Goal: Navigation & Orientation: Find specific page/section

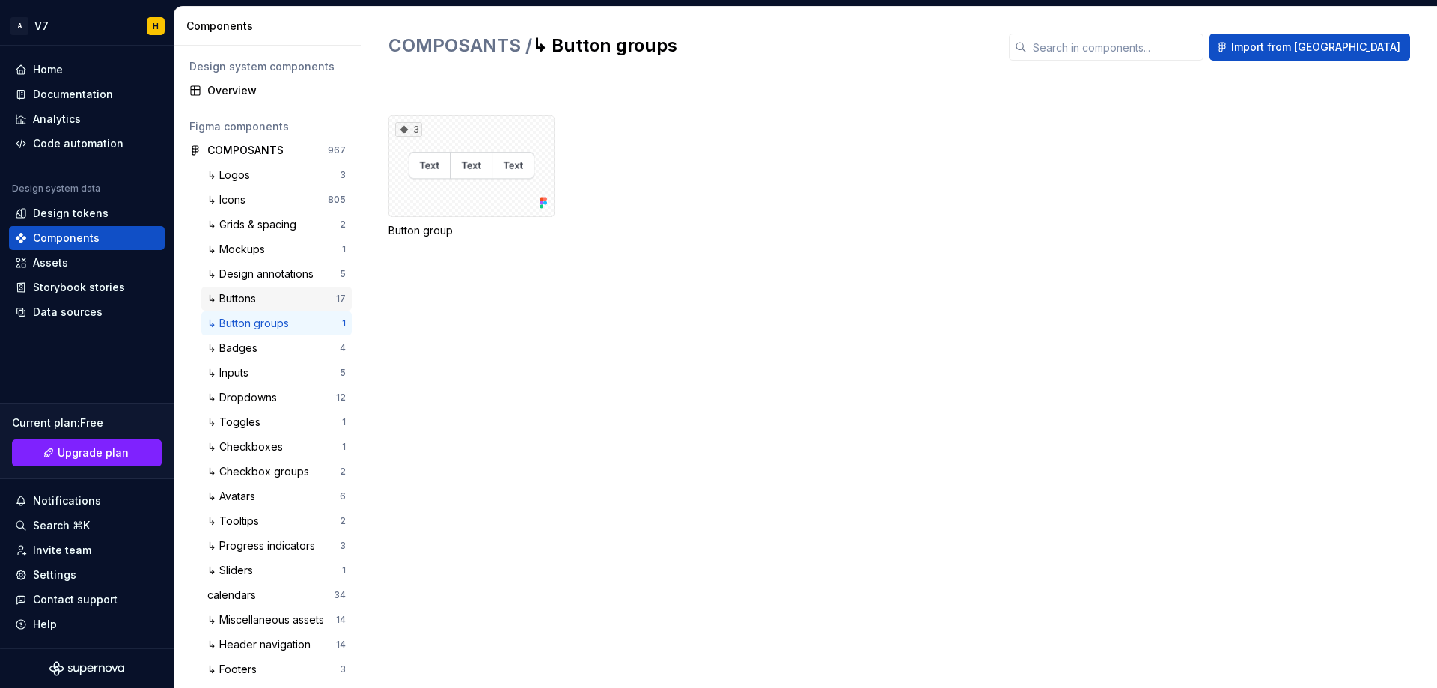
click at [246, 294] on div "↳ Buttons" at bounding box center [234, 298] width 55 height 15
click at [229, 295] on div "↳ Buttons" at bounding box center [234, 298] width 55 height 15
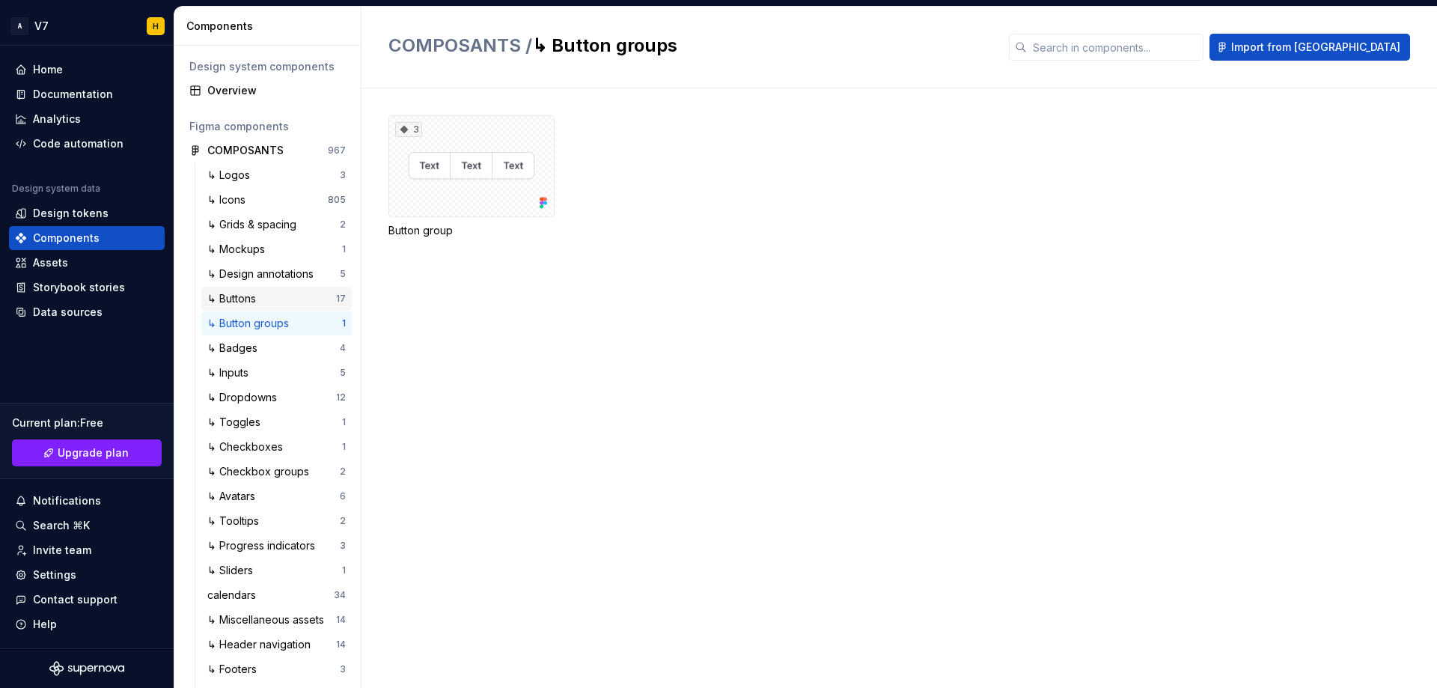
click at [229, 295] on div "↳ Buttons" at bounding box center [234, 298] width 55 height 15
click at [281, 294] on div "↳ Buttons" at bounding box center [271, 298] width 129 height 15
click at [254, 442] on div "↳ Checkboxes" at bounding box center [248, 446] width 82 height 15
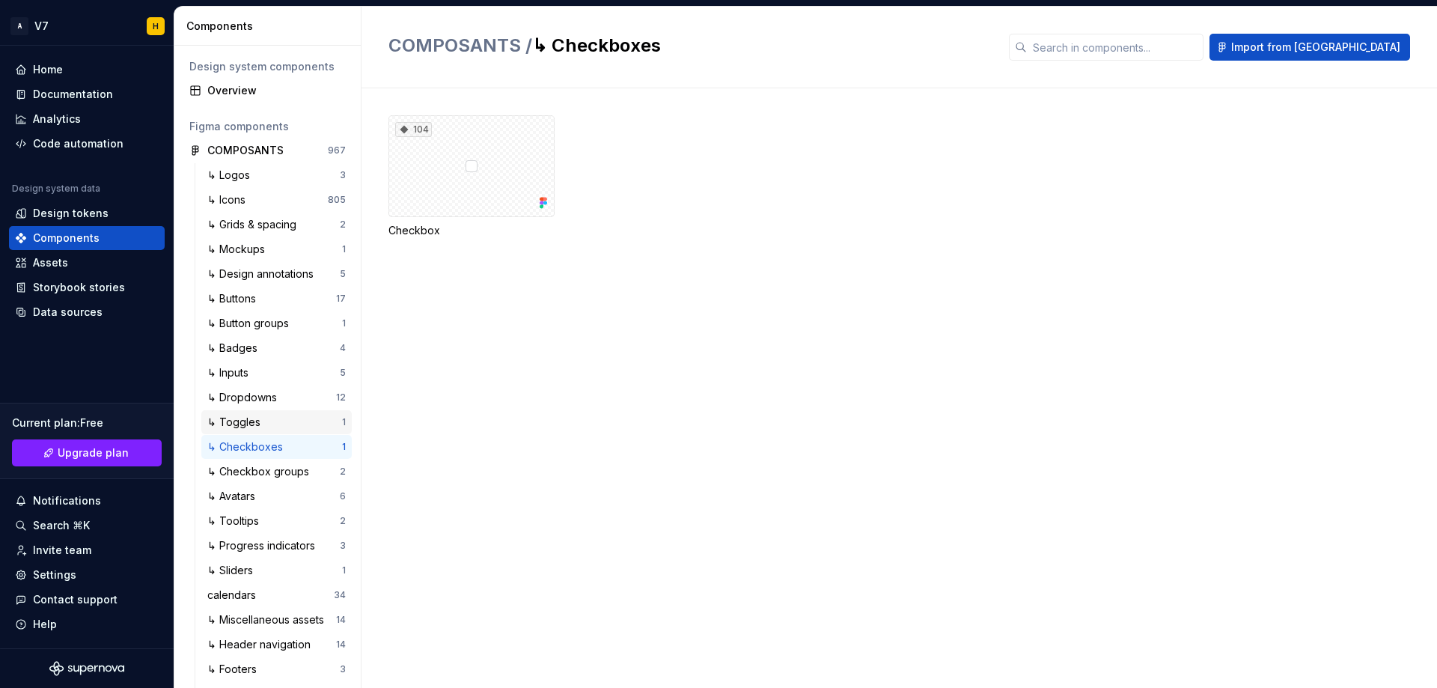
click at [280, 418] on div "↳ Toggles" at bounding box center [274, 422] width 135 height 15
click at [257, 304] on div "↳ Buttons" at bounding box center [234, 298] width 55 height 15
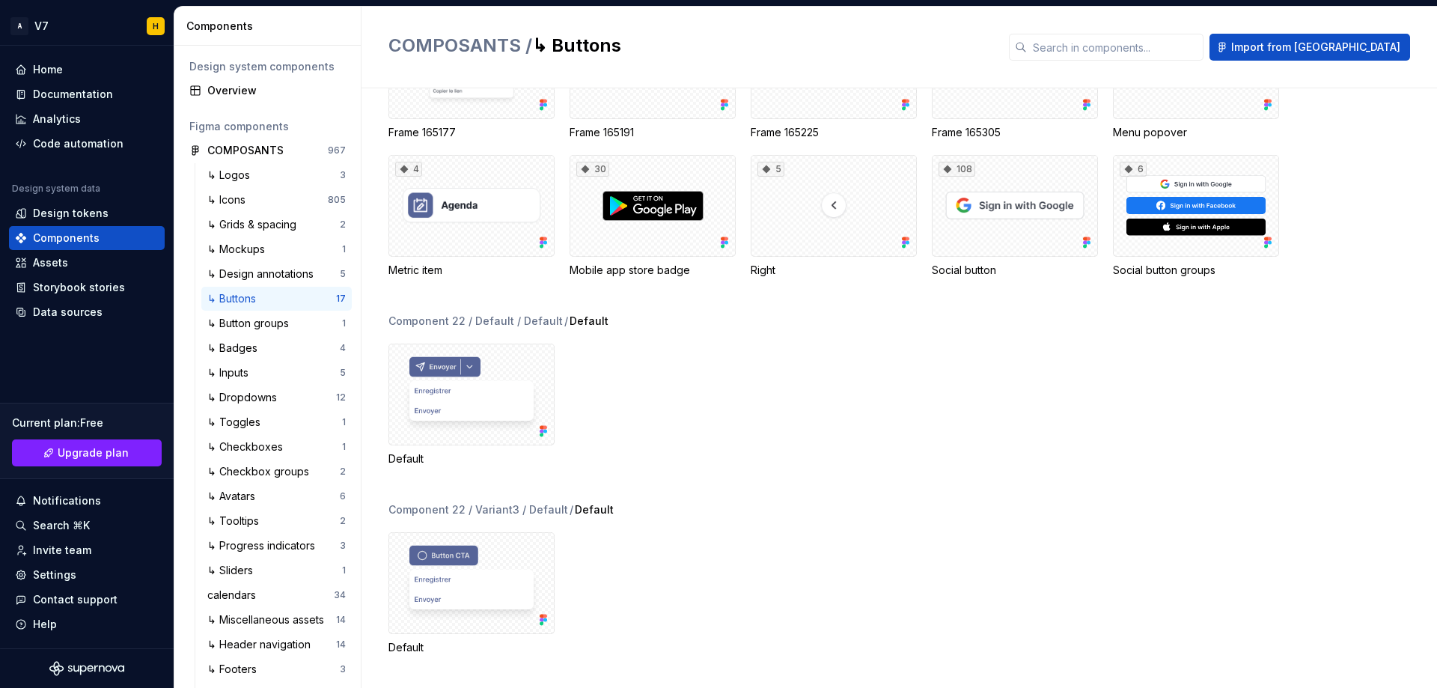
scroll to position [239, 0]
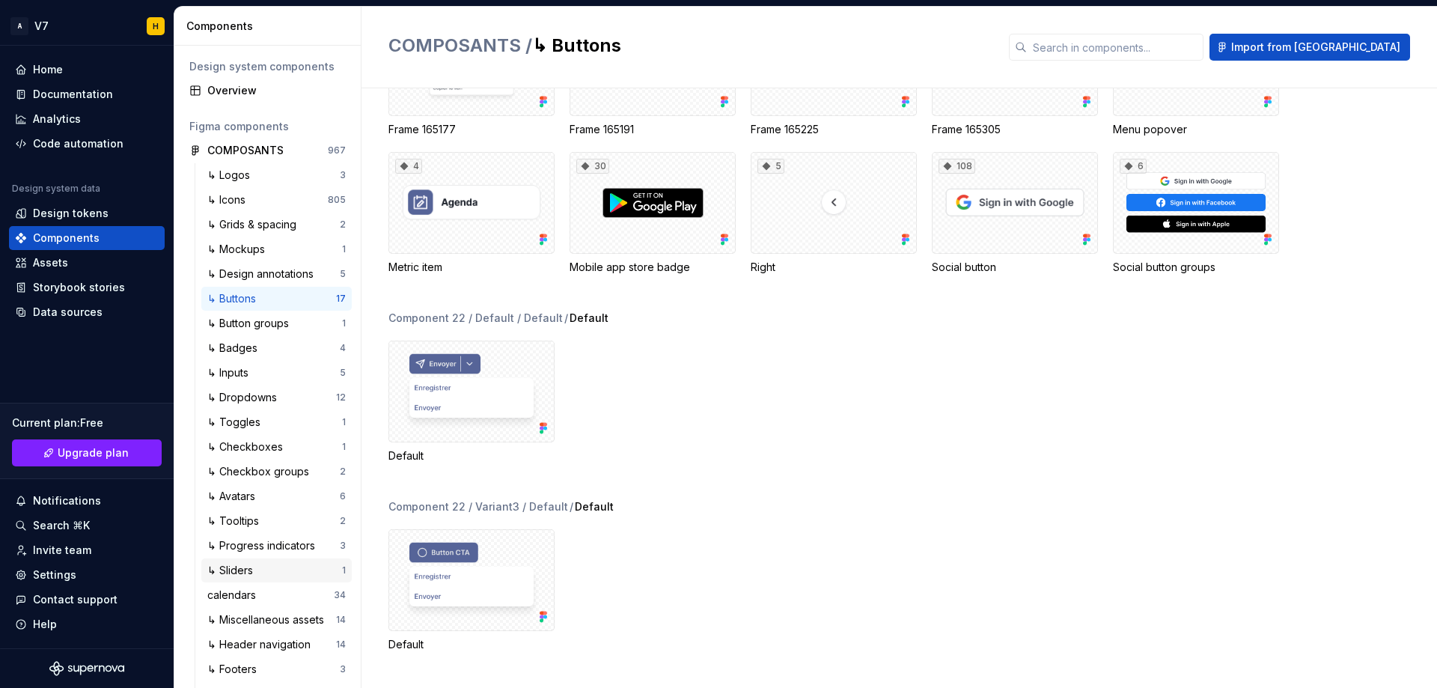
click at [266, 578] on div "↳ Sliders 1" at bounding box center [276, 570] width 150 height 24
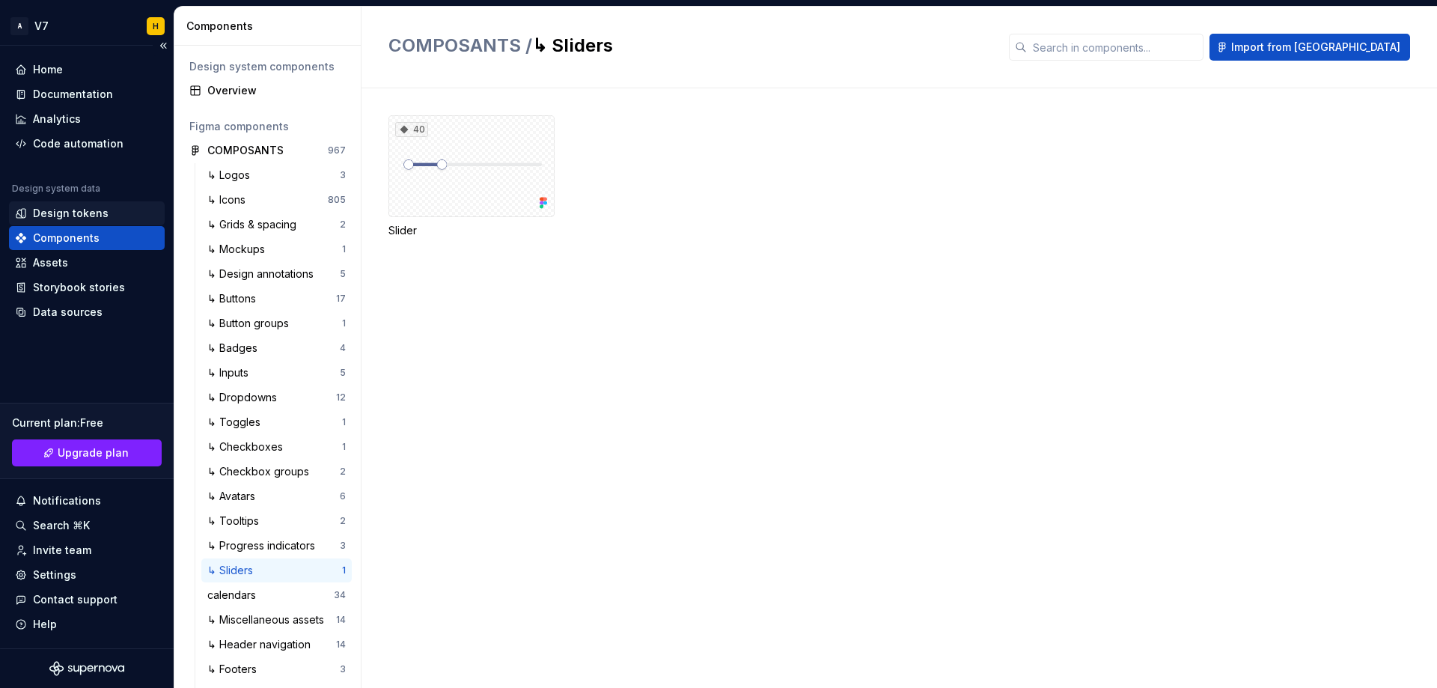
click at [92, 209] on div "Design tokens" at bounding box center [71, 213] width 76 height 15
